Goal: Browse casually

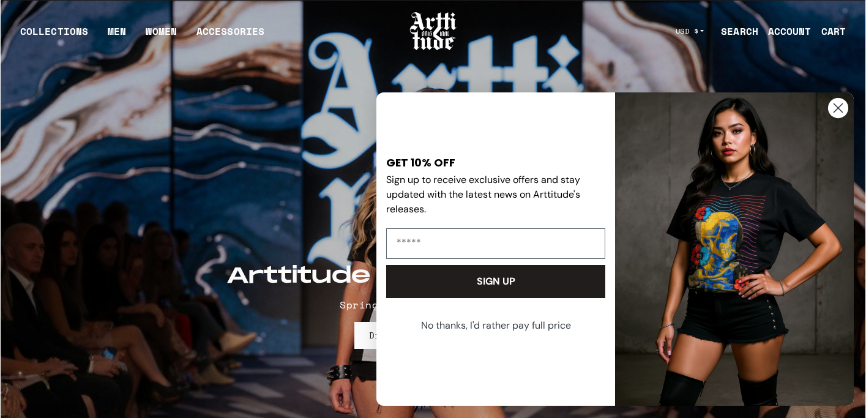
click at [836, 106] on circle "Close dialog" at bounding box center [838, 108] width 20 height 20
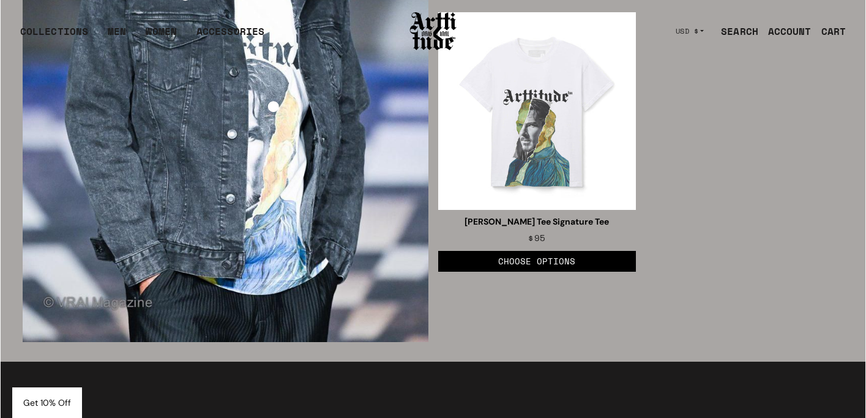
scroll to position [2191, 0]
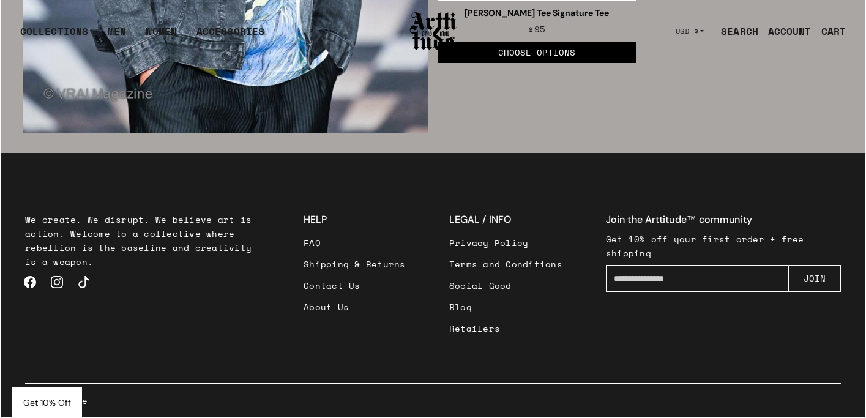
click at [31, 275] on link "Facebook" at bounding box center [30, 282] width 27 height 27
click at [54, 278] on link "Instagram" at bounding box center [56, 282] width 27 height 27
click at [86, 283] on link "TikTok" at bounding box center [83, 282] width 27 height 27
